Goal: Obtain resource: Obtain resource

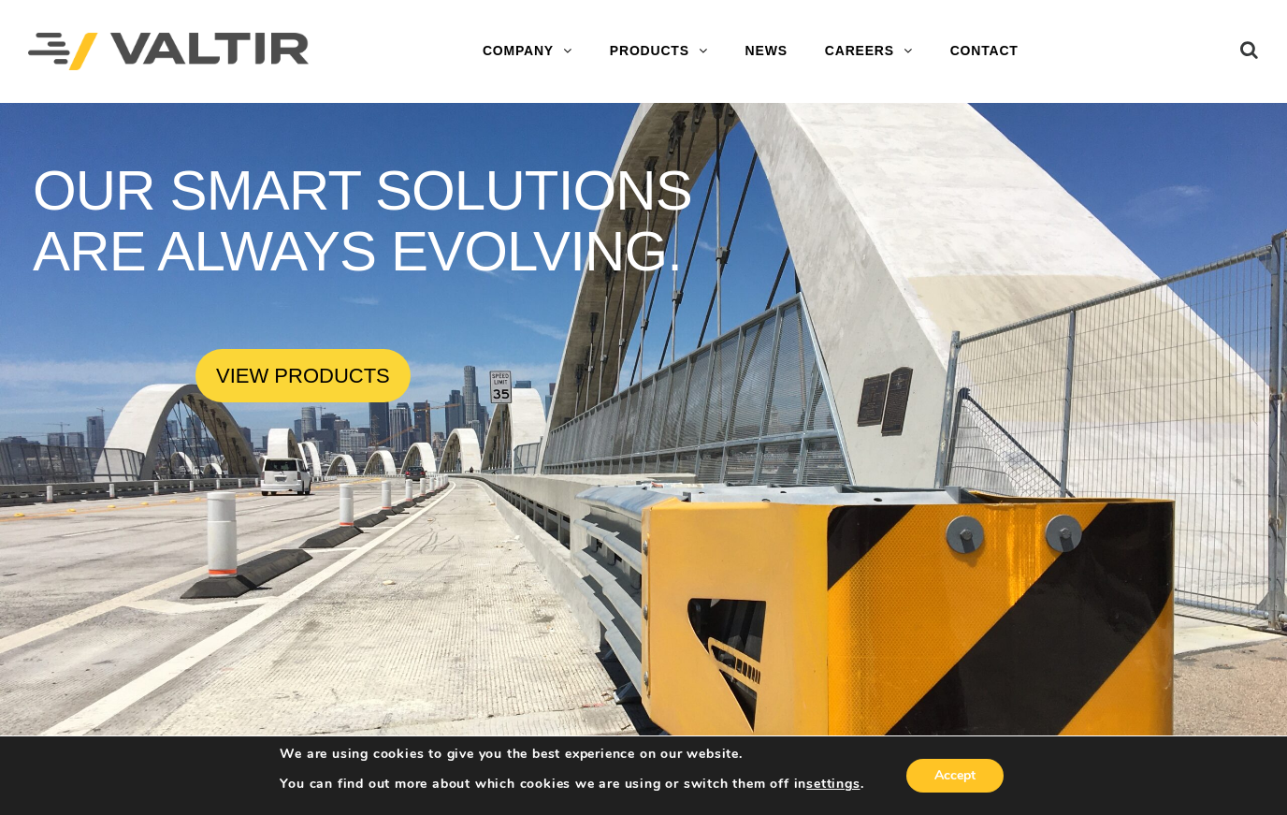
click at [673, 122] on link "BARRIERS" at bounding box center [708, 126] width 234 height 37
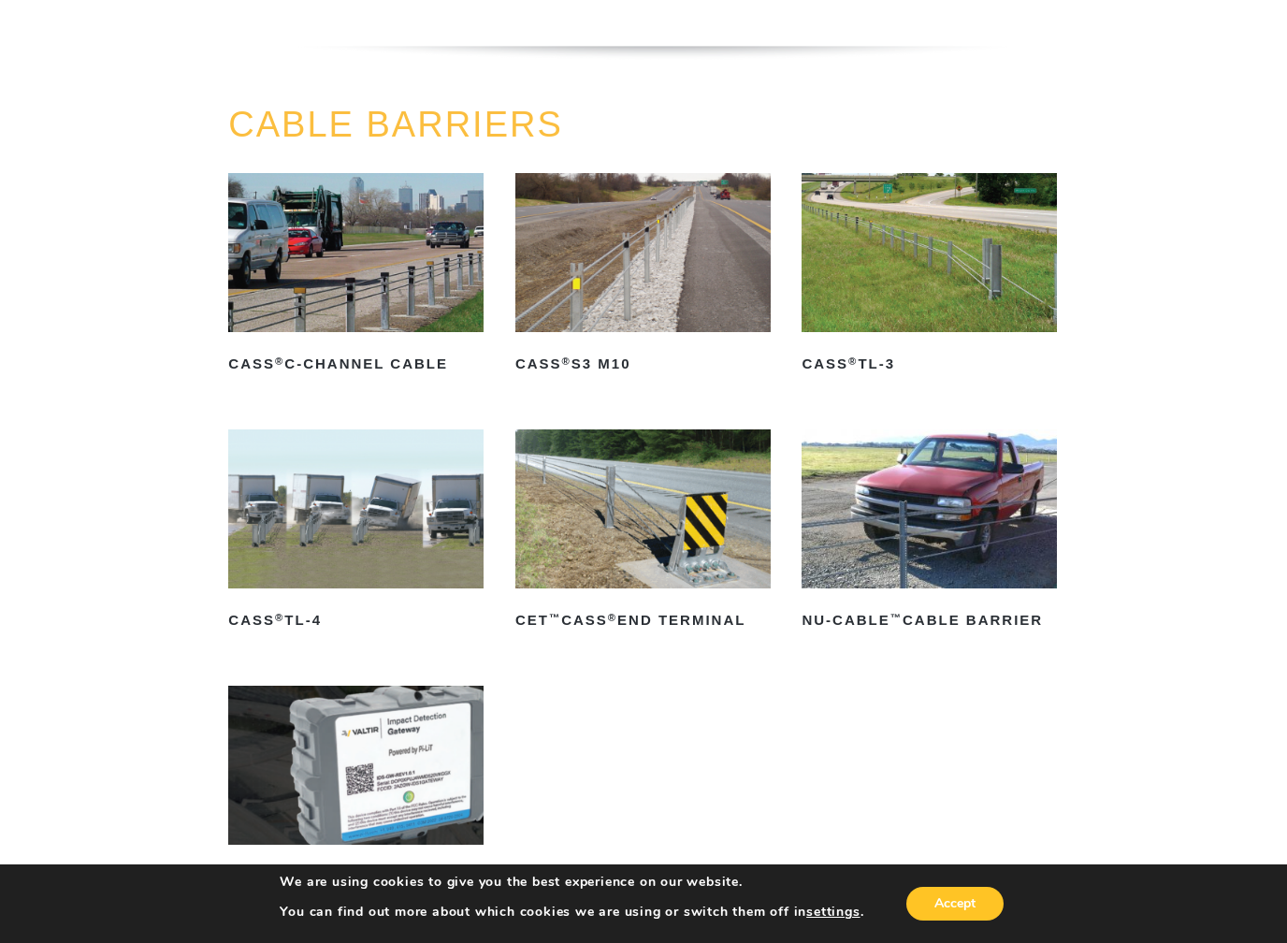
scroll to position [825, 0]
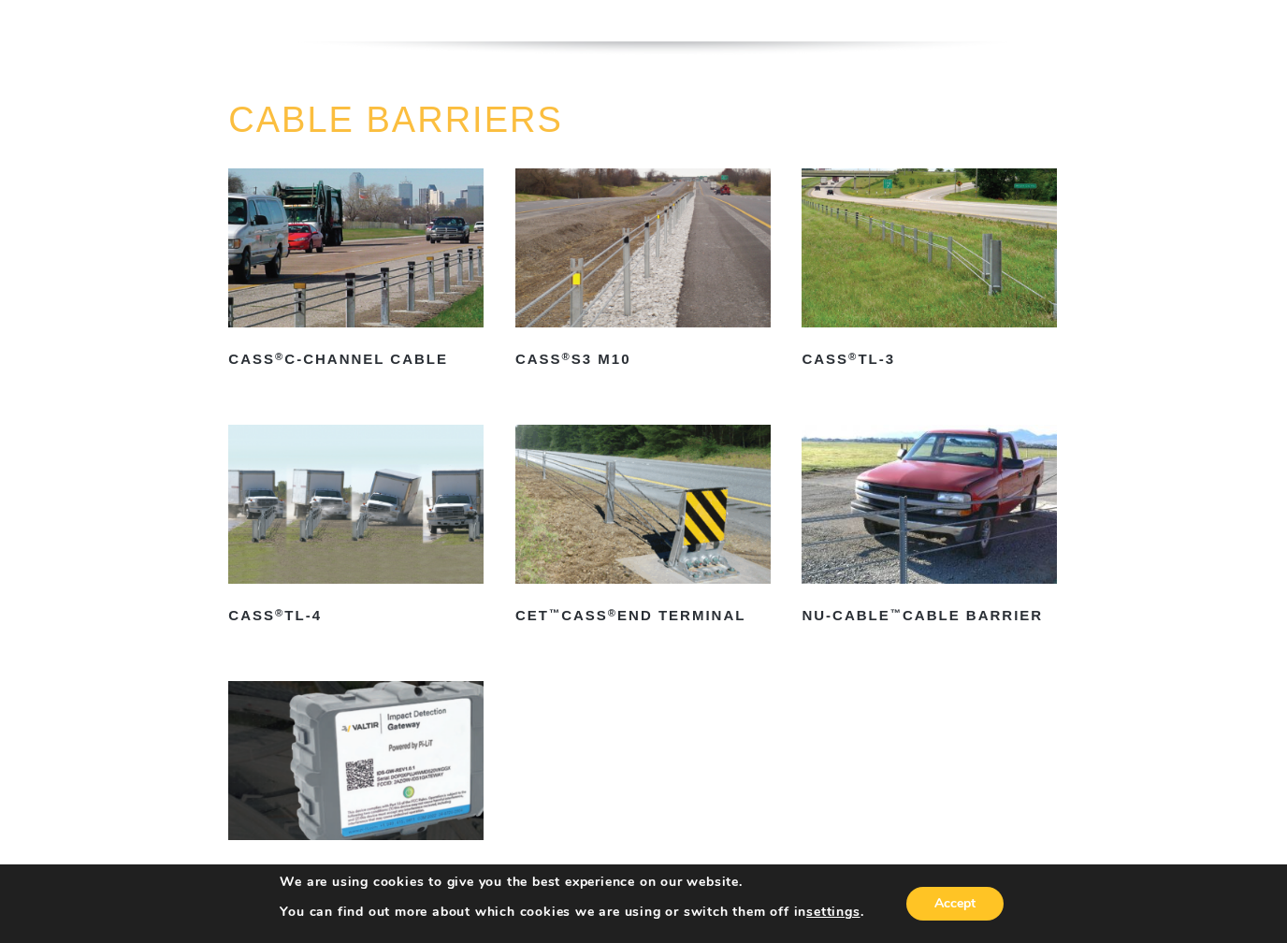
click at [965, 307] on img at bounding box center [929, 248] width 255 height 160
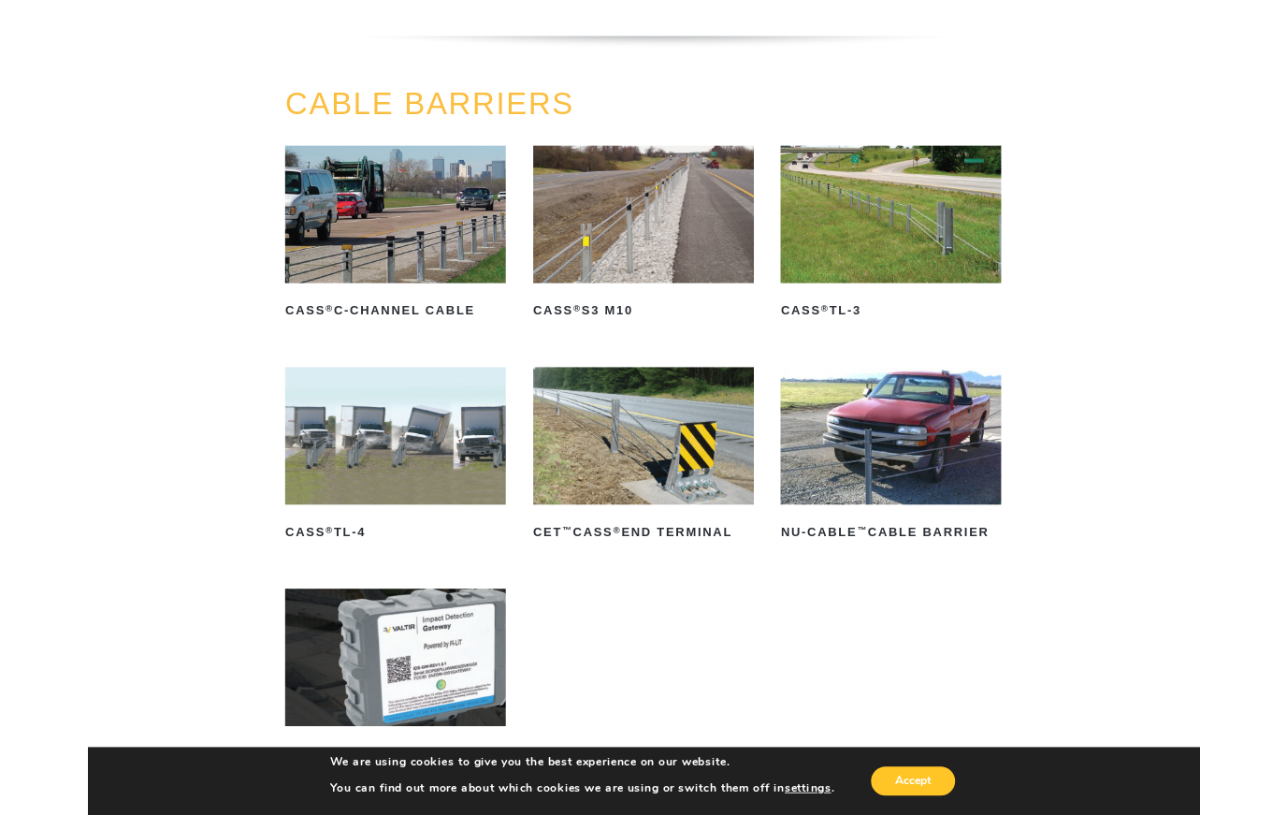
scroll to position [877, 0]
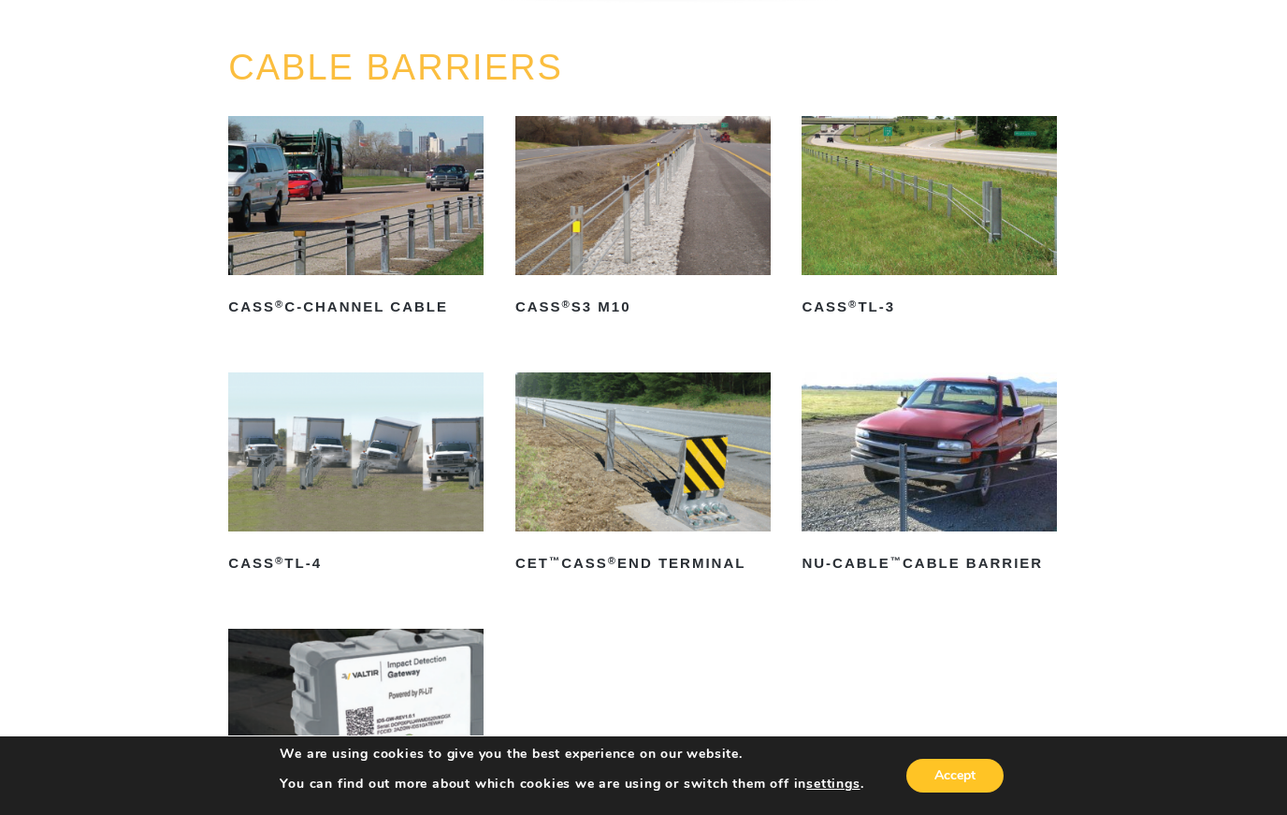
click at [407, 466] on img at bounding box center [355, 452] width 255 height 160
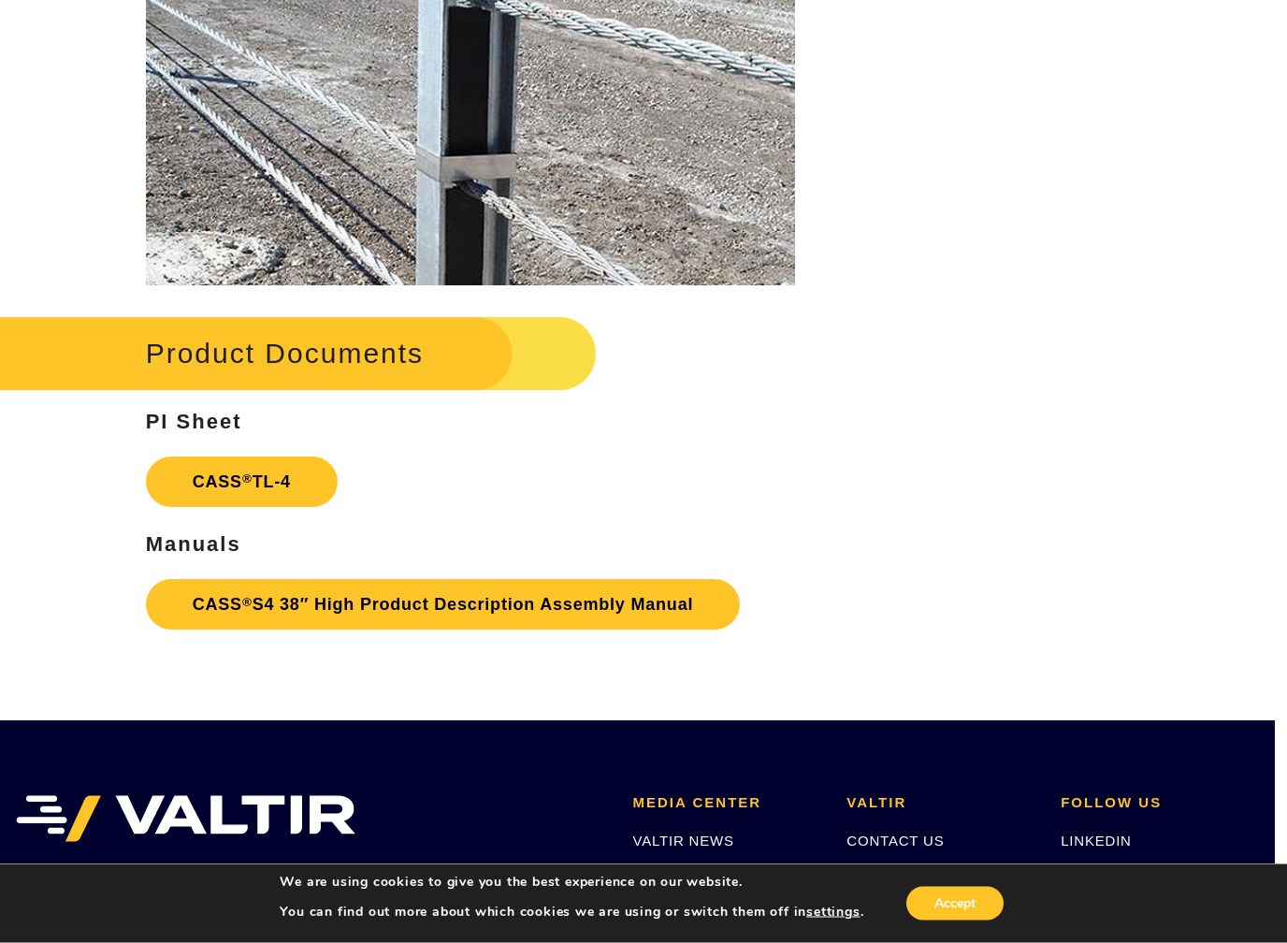
scroll to position [2387, 12]
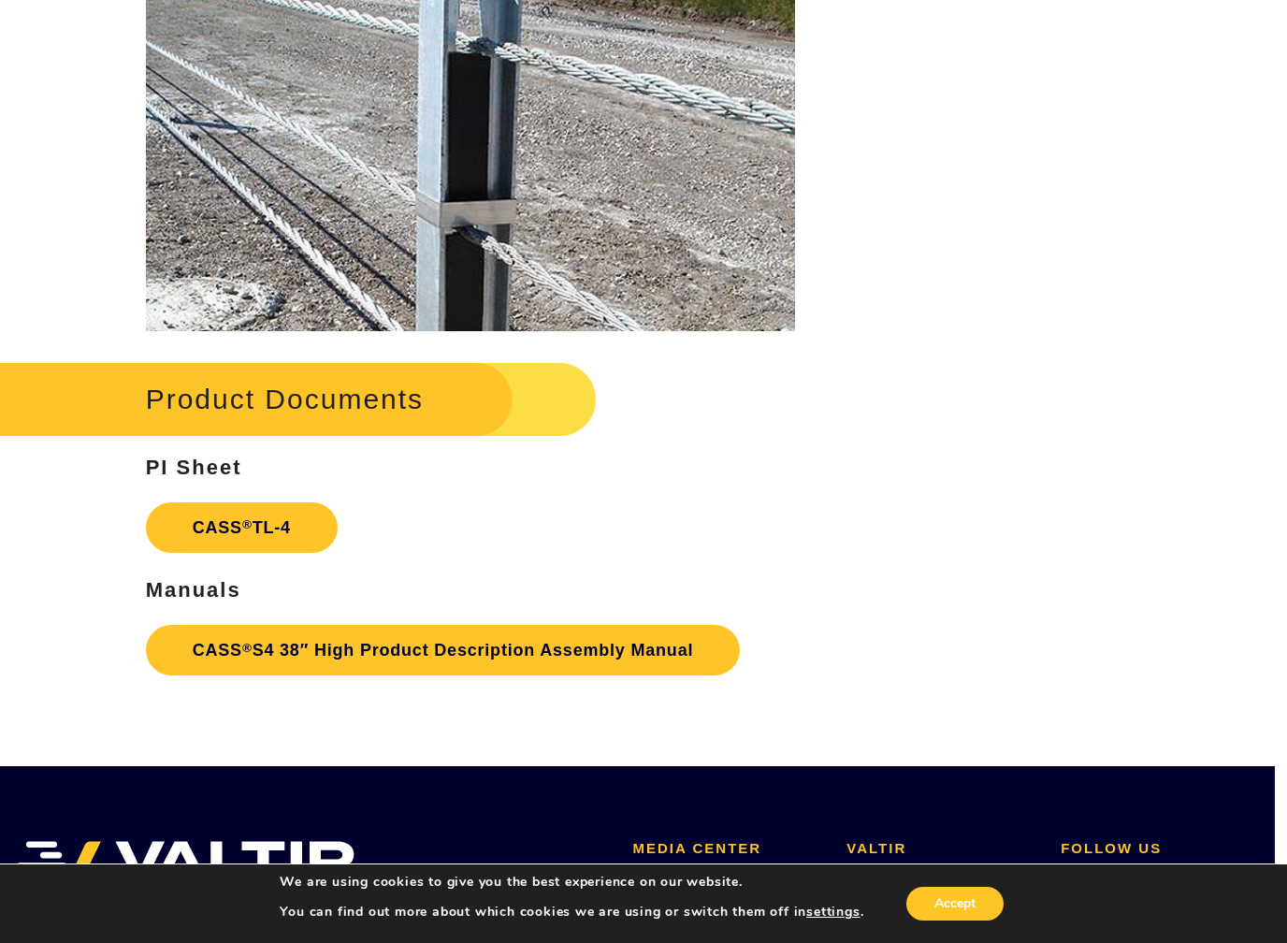
click at [187, 632] on link "CASS ® S4 38″ High Product Description Assembly Manual" at bounding box center [443, 650] width 595 height 51
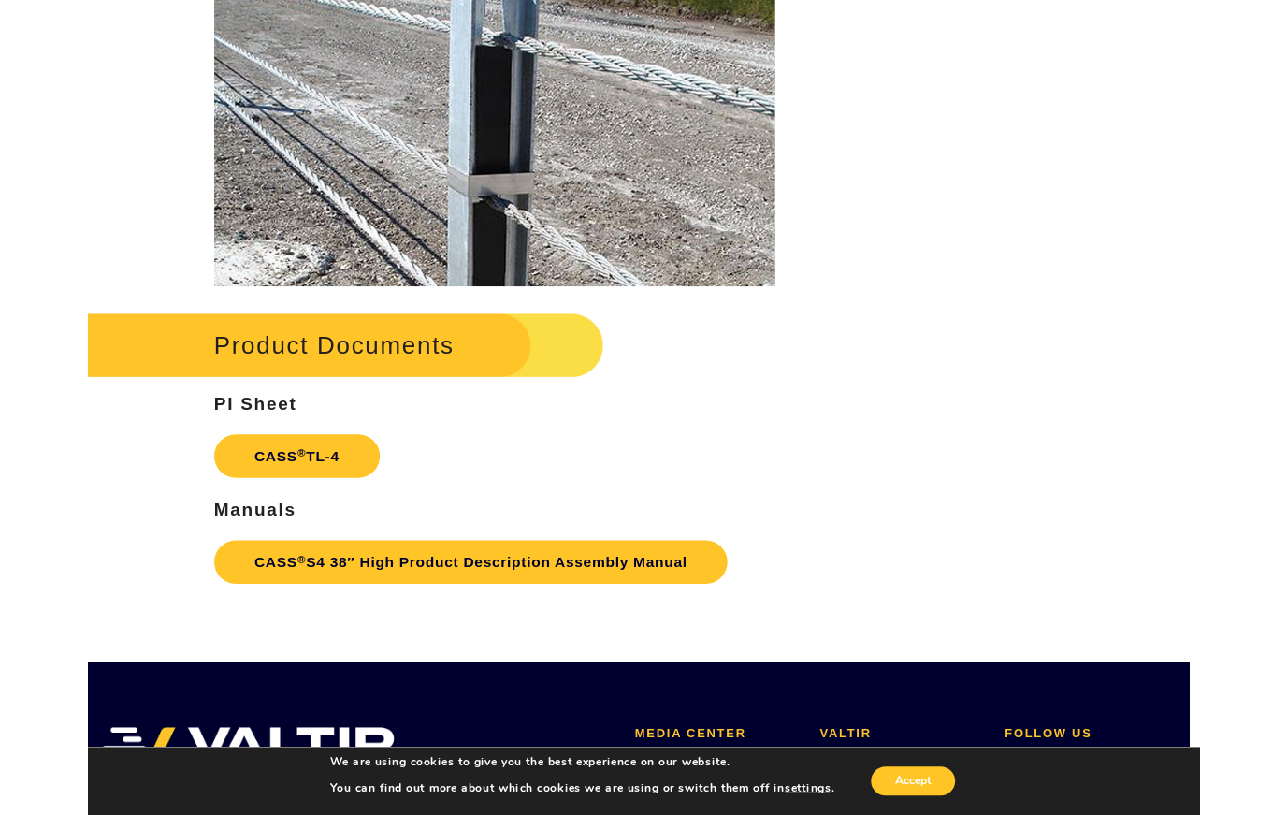
scroll to position [2405, 12]
